Goal: Task Accomplishment & Management: Manage account settings

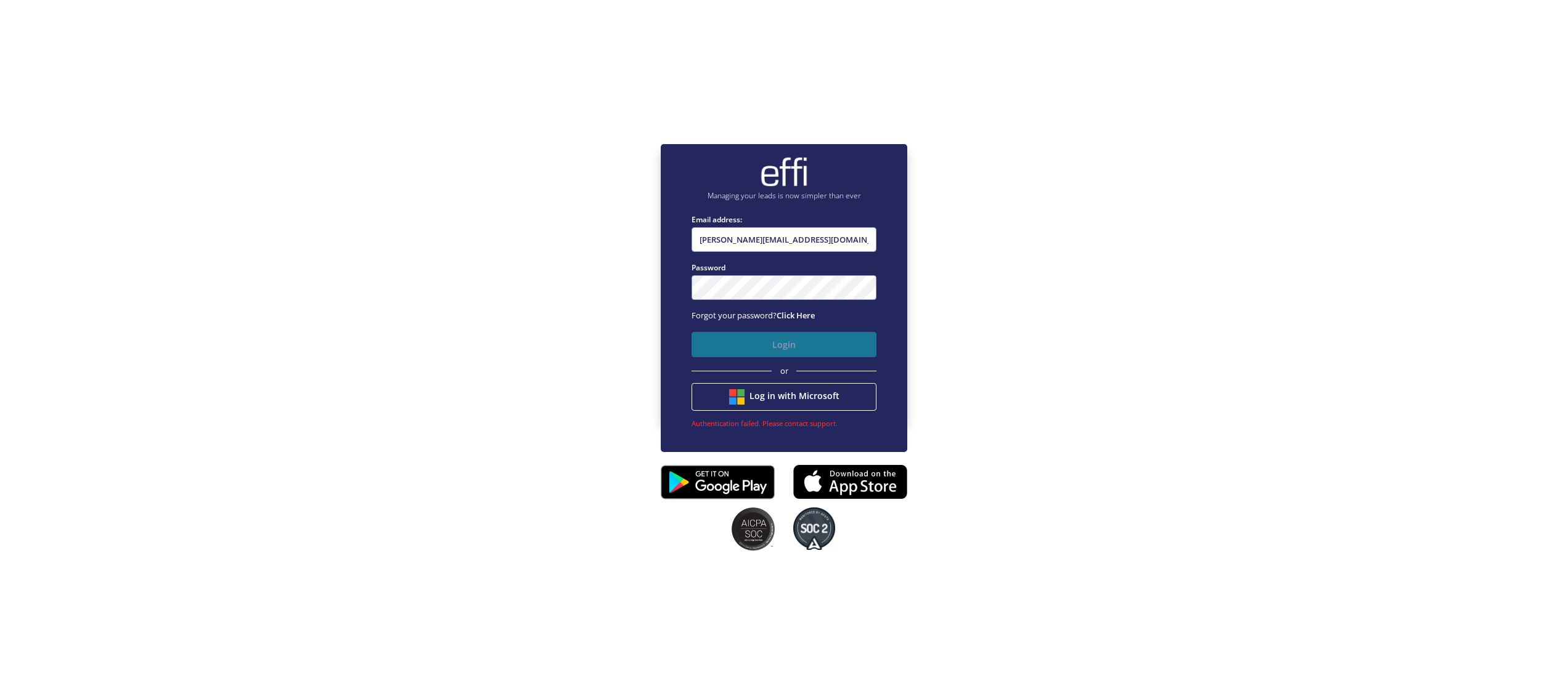
click at [763, 342] on button "Login" at bounding box center [784, 345] width 185 height 26
